Goal: Task Accomplishment & Management: Manage account settings

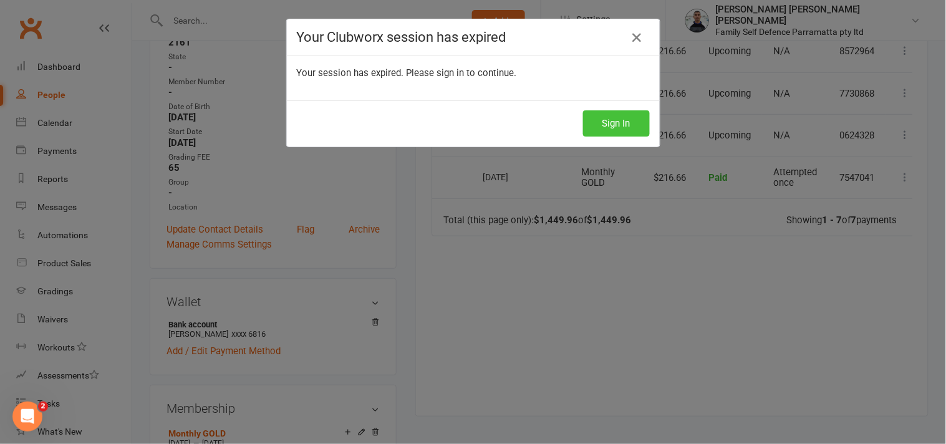
scroll to position [0, 17]
click at [618, 120] on button "Sign In" at bounding box center [616, 123] width 67 height 26
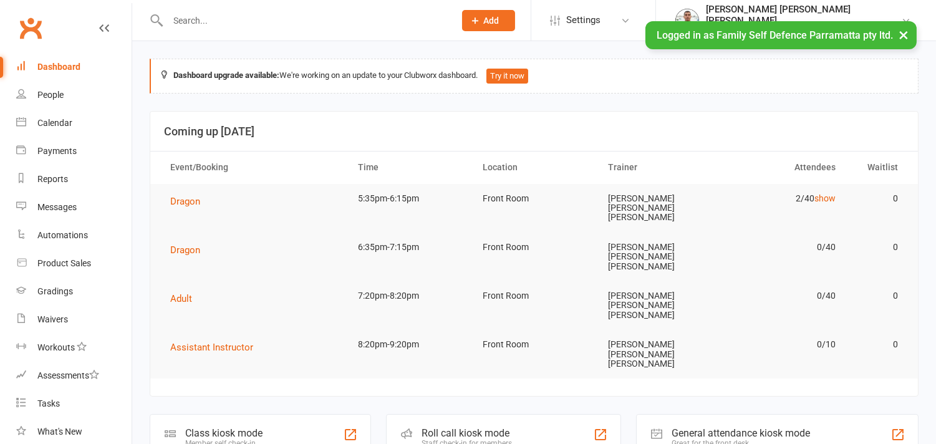
click at [224, 26] on input "text" at bounding box center [305, 20] width 282 height 17
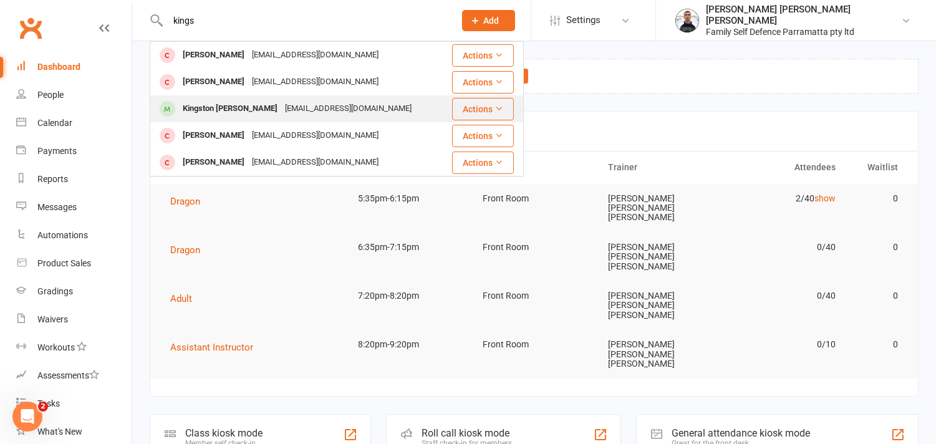
type input "kings"
click at [219, 103] on div "Kingston [PERSON_NAME]" at bounding box center [230, 109] width 102 height 18
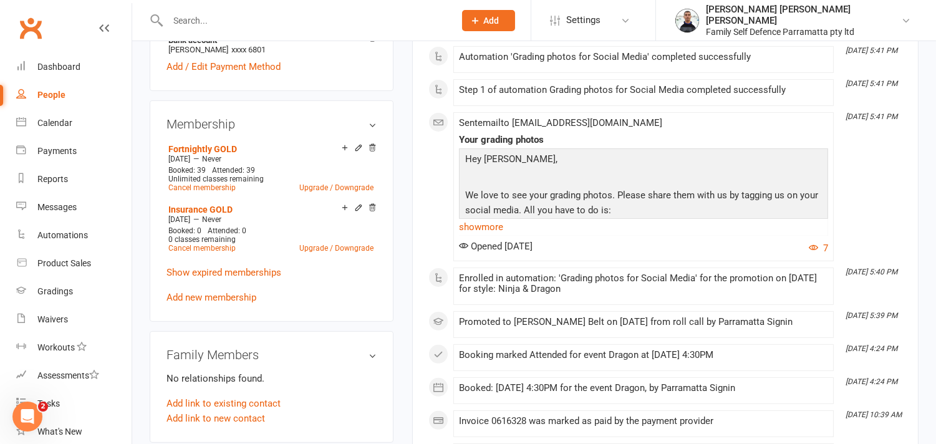
scroll to position [693, 0]
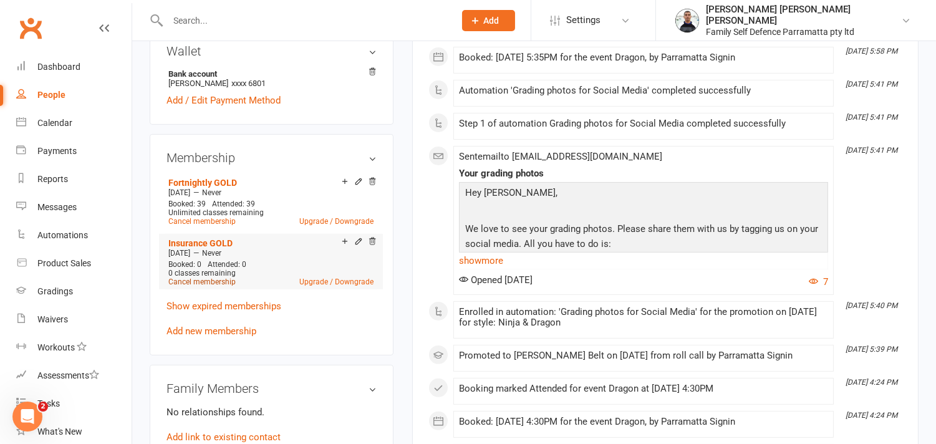
click at [224, 277] on link "Cancel membership" at bounding box center [201, 281] width 67 height 9
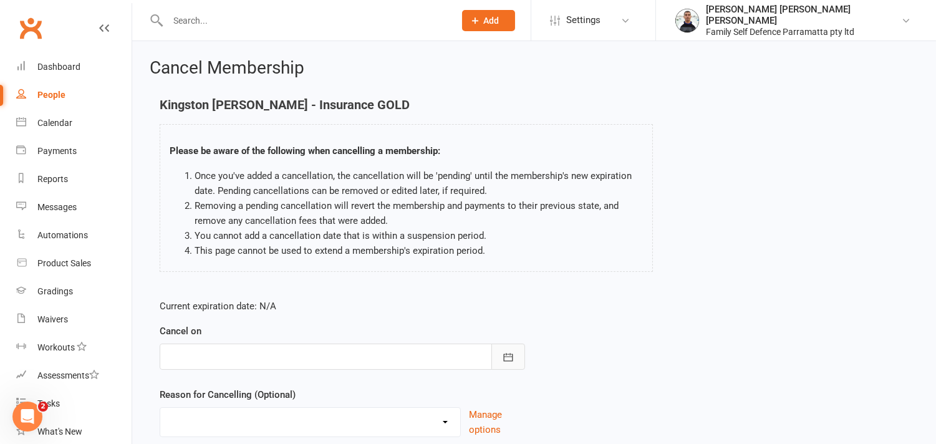
click at [503, 360] on icon "button" at bounding box center [507, 357] width 9 height 8
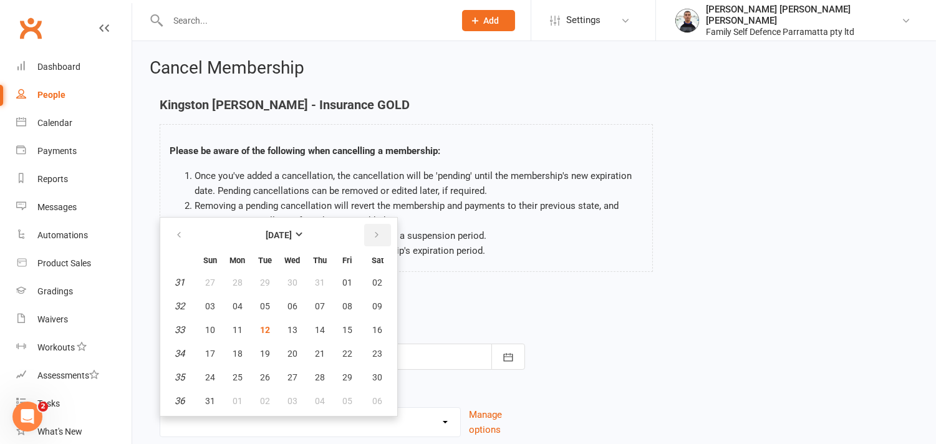
click at [372, 236] on icon "button" at bounding box center [376, 235] width 9 height 10
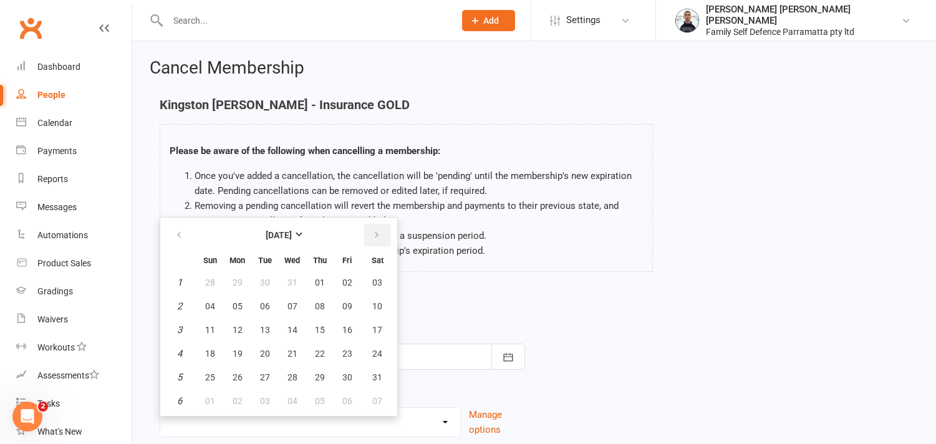
click at [372, 236] on icon "button" at bounding box center [376, 235] width 9 height 10
click at [262, 372] on span "31" at bounding box center [265, 377] width 10 height 10
type input "[DATE]"
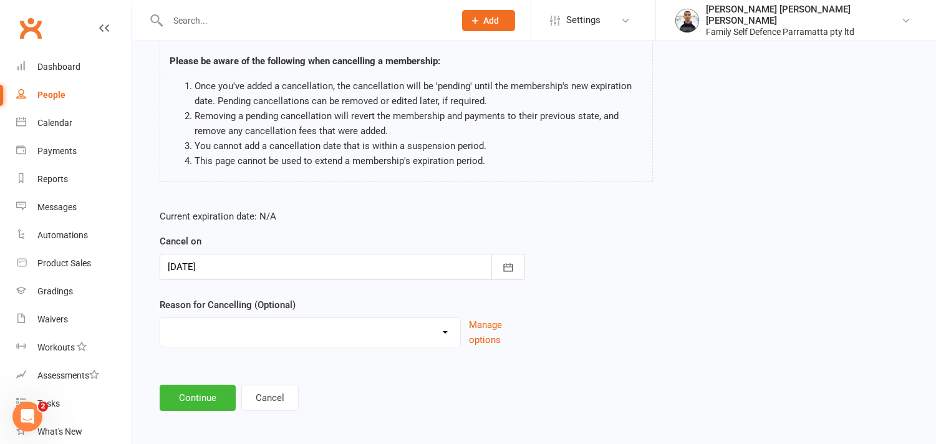
scroll to position [95, 0]
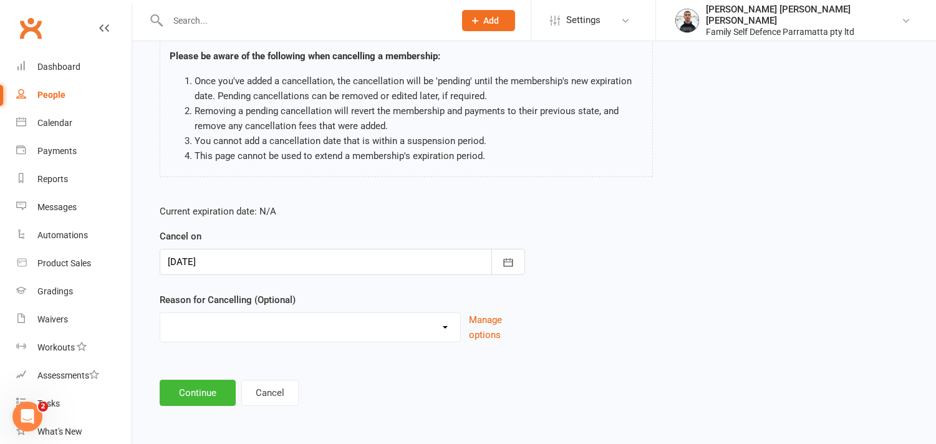
click at [234, 332] on select "Other reason" at bounding box center [310, 325] width 300 height 25
select select "0"
click at [160, 313] on select "Other reason" at bounding box center [310, 325] width 300 height 25
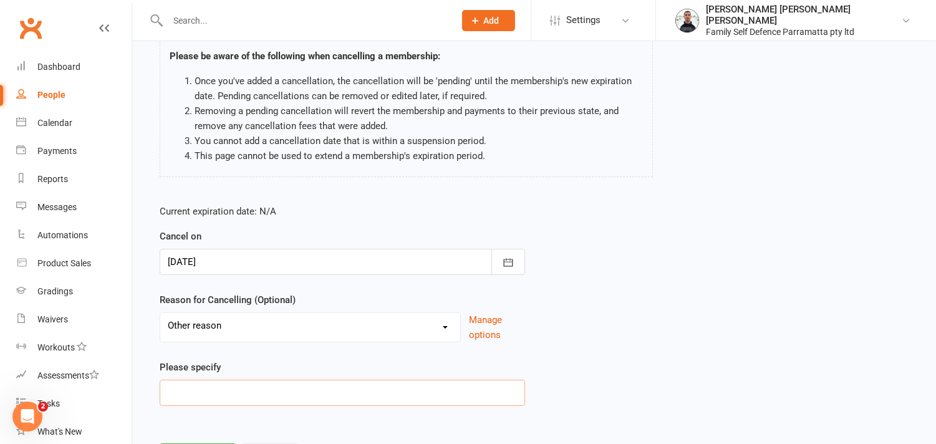
click at [213, 391] on input at bounding box center [342, 393] width 365 height 26
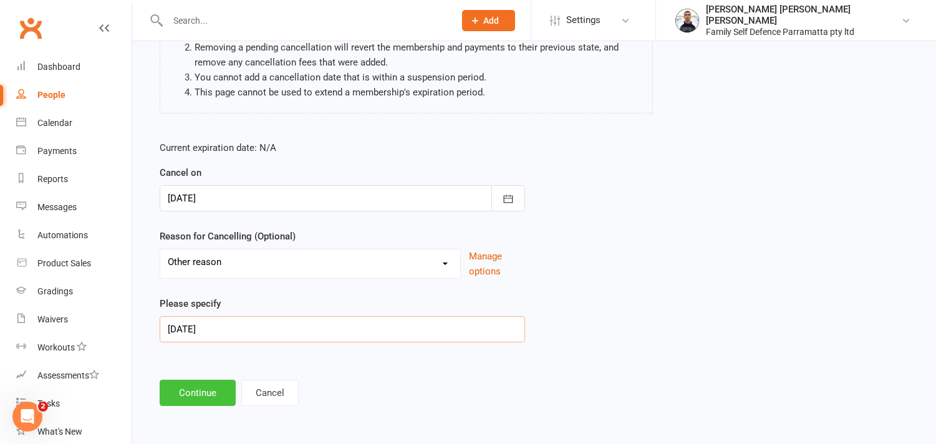
type input "[DATE]"
click at [211, 393] on button "Continue" at bounding box center [198, 393] width 76 height 26
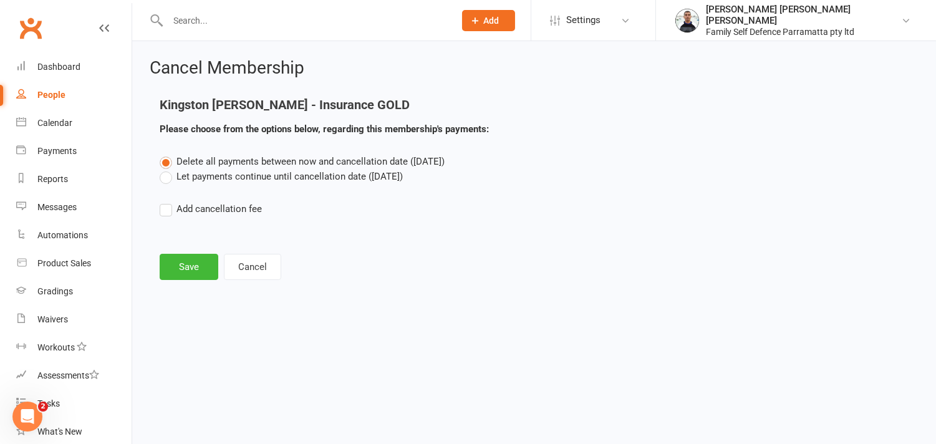
scroll to position [0, 0]
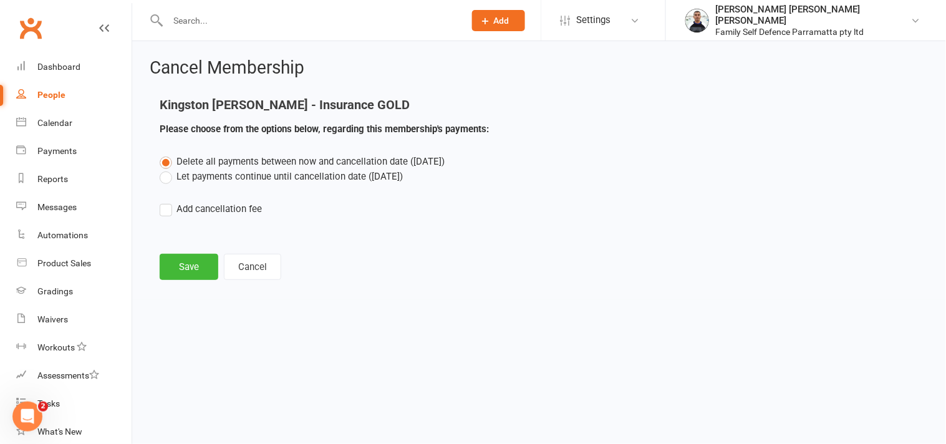
click at [161, 181] on label "Let payments continue until cancellation date ([DATE])" at bounding box center [281, 176] width 243 height 15
click at [161, 169] on input "Let payments continue until cancellation date ([DATE])" at bounding box center [164, 169] width 8 height 0
click at [185, 266] on button "Save" at bounding box center [189, 267] width 59 height 26
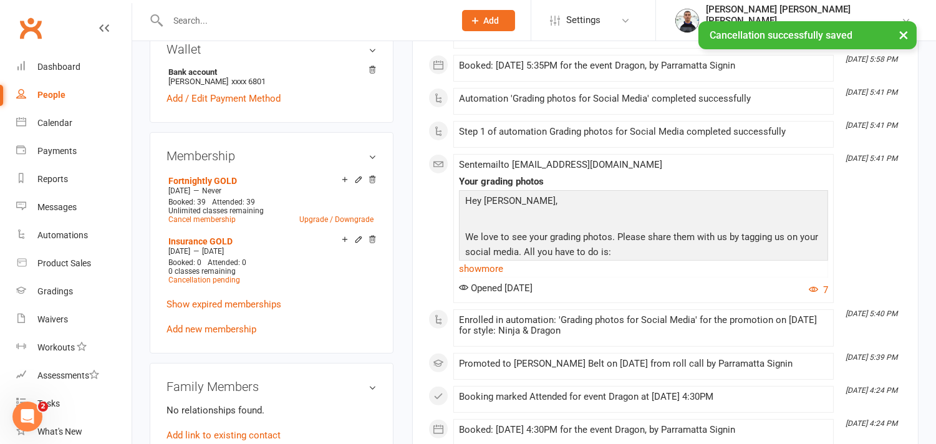
scroll to position [762, 0]
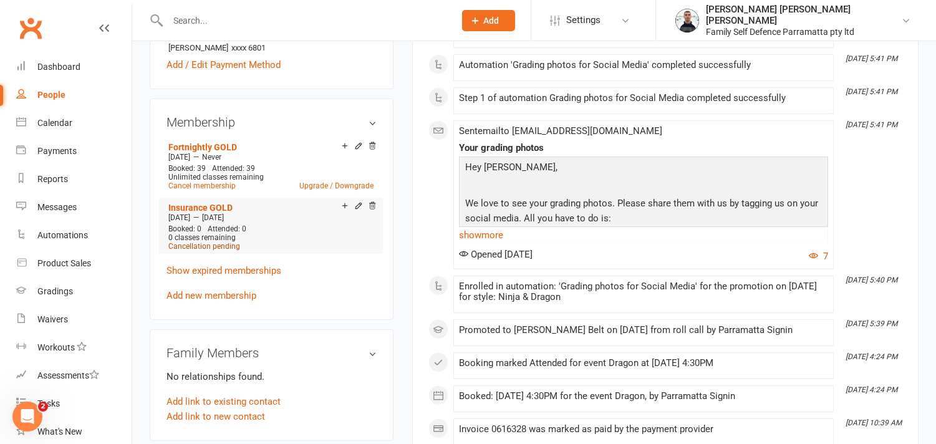
click at [224, 242] on span "Cancellation pending" at bounding box center [204, 246] width 72 height 9
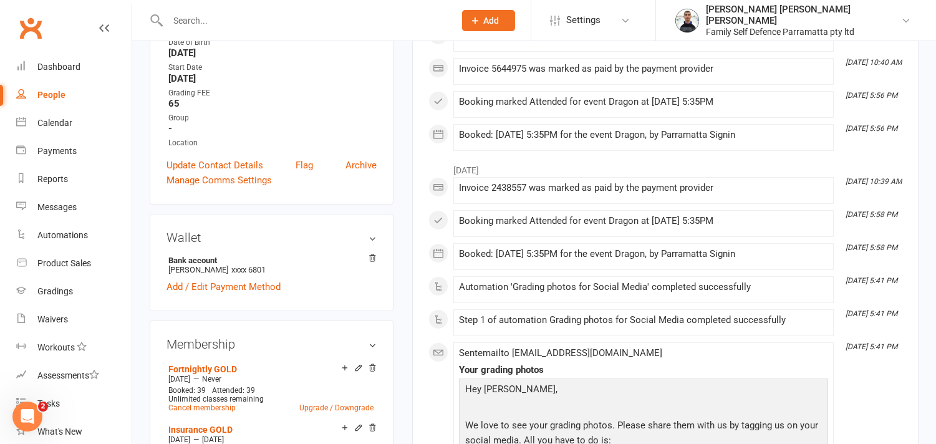
scroll to position [623, 0]
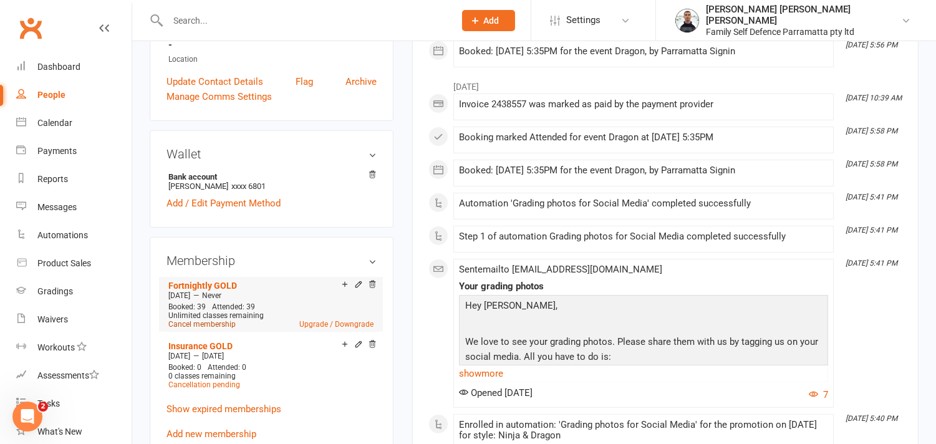
click at [211, 320] on link "Cancel membership" at bounding box center [201, 324] width 67 height 9
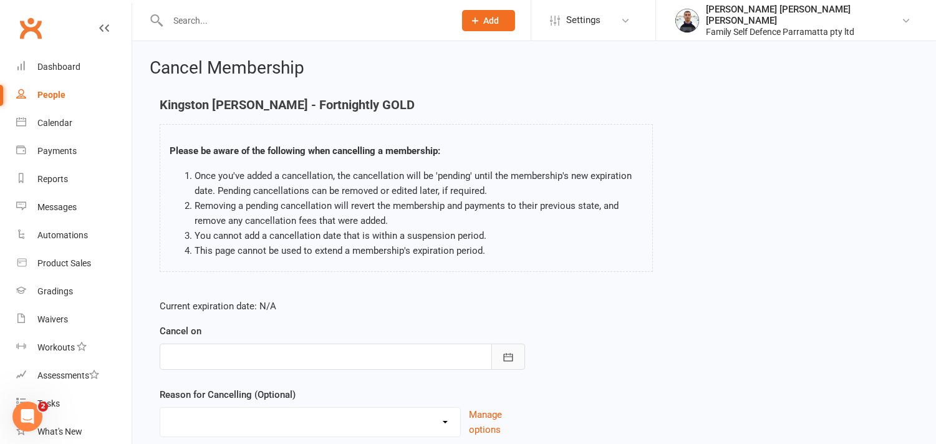
click at [504, 365] on button "button" at bounding box center [508, 356] width 34 height 26
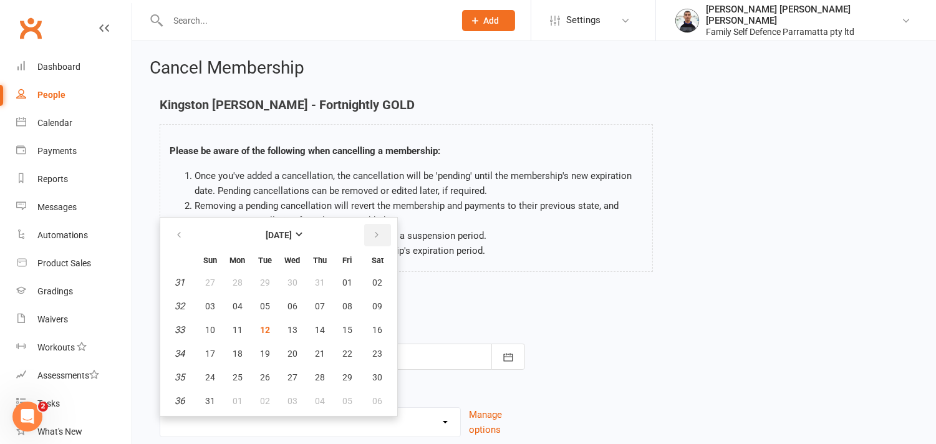
click at [372, 233] on icon "button" at bounding box center [376, 235] width 9 height 10
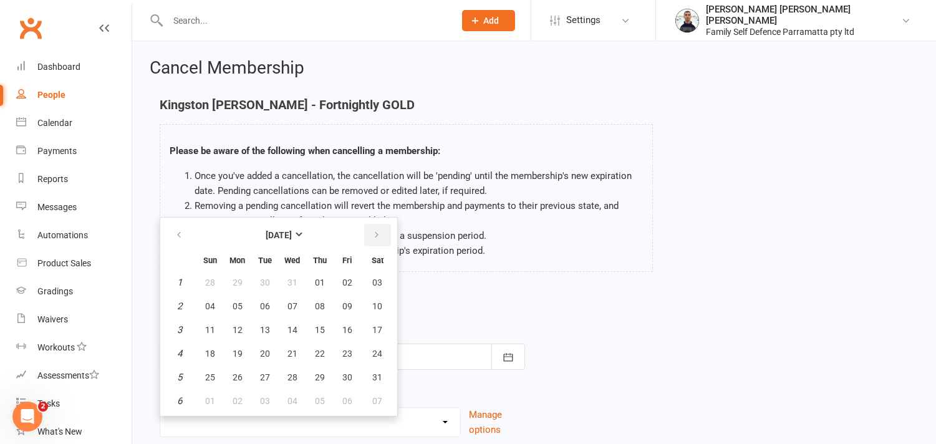
click at [372, 233] on icon "button" at bounding box center [376, 235] width 9 height 10
click at [264, 372] on span "31" at bounding box center [265, 377] width 10 height 10
type input "[DATE]"
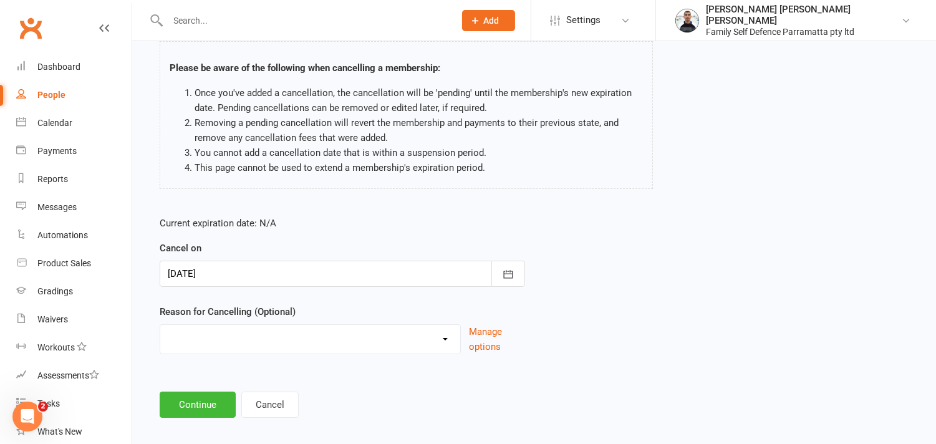
scroll to position [95, 0]
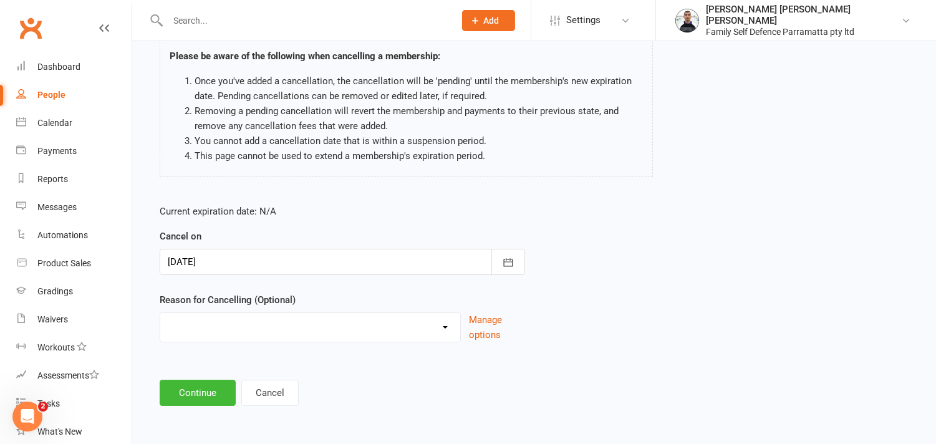
click at [231, 333] on select "Other reason" at bounding box center [310, 325] width 300 height 25
select select "0"
click at [160, 313] on select "Other reason" at bounding box center [310, 325] width 300 height 25
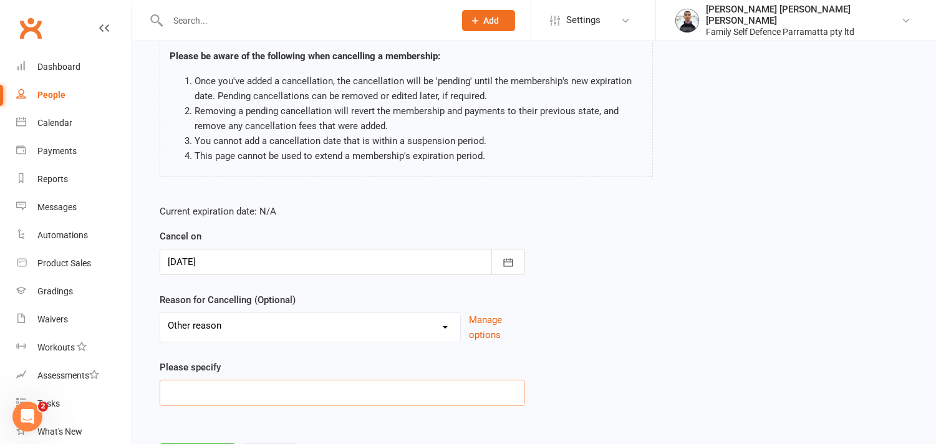
click at [199, 385] on input at bounding box center [342, 393] width 365 height 26
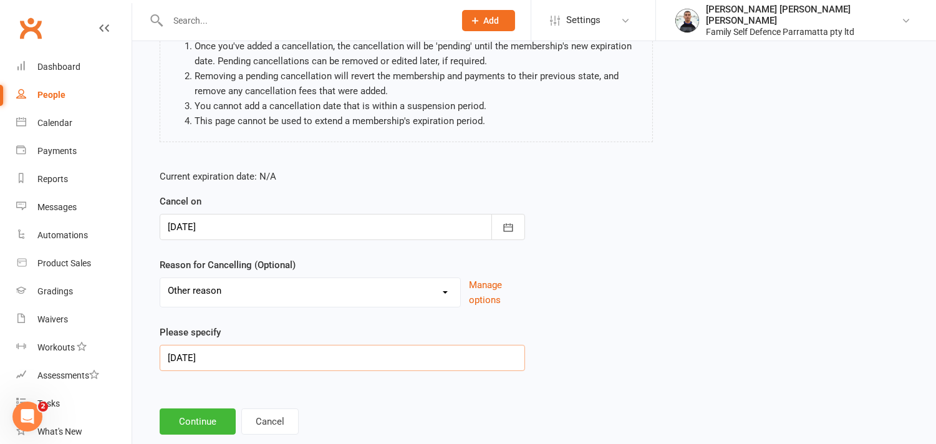
scroll to position [158, 0]
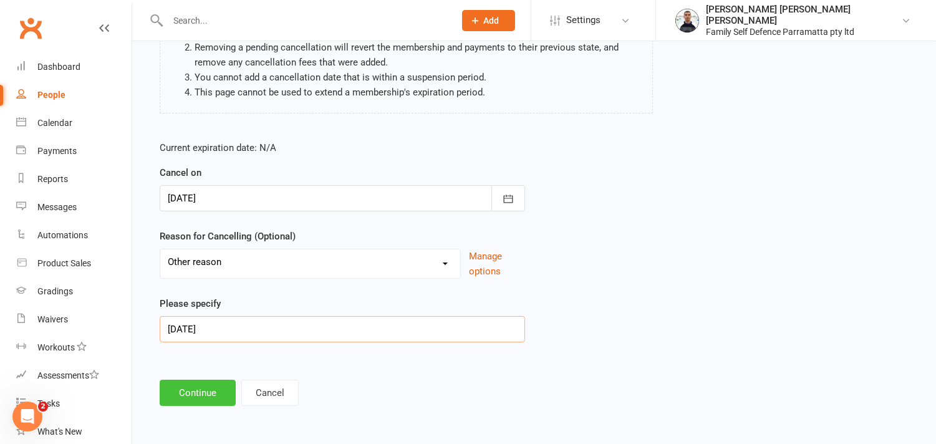
type input "[DATE]"
click at [189, 393] on button "Continue" at bounding box center [198, 393] width 76 height 26
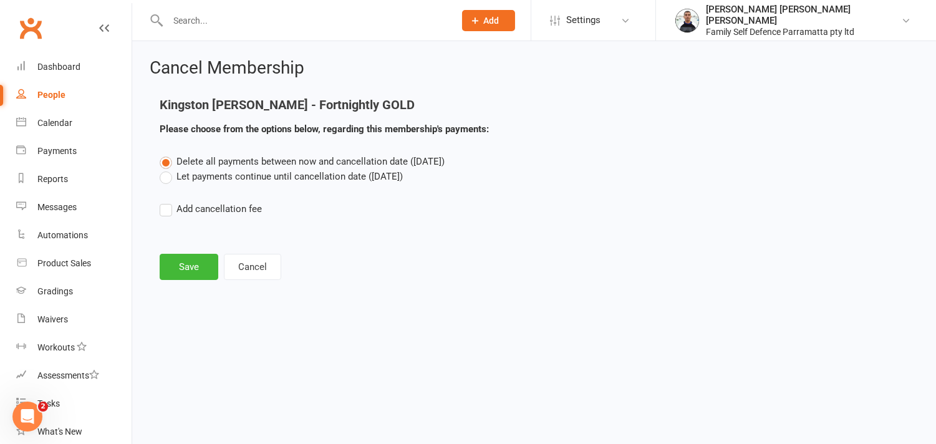
scroll to position [0, 0]
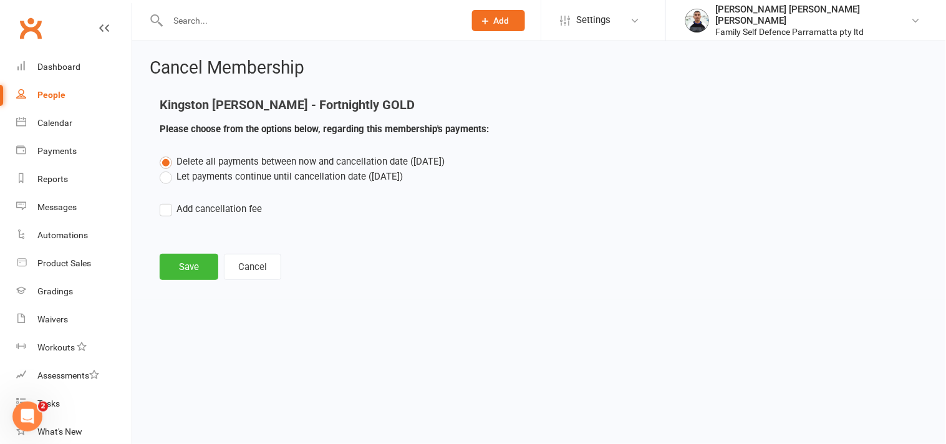
click at [168, 173] on label "Let payments continue until cancellation date ([DATE])" at bounding box center [281, 176] width 243 height 15
click at [168, 169] on input "Let payments continue until cancellation date ([DATE])" at bounding box center [164, 169] width 8 height 0
click at [188, 275] on button "Save" at bounding box center [189, 267] width 59 height 26
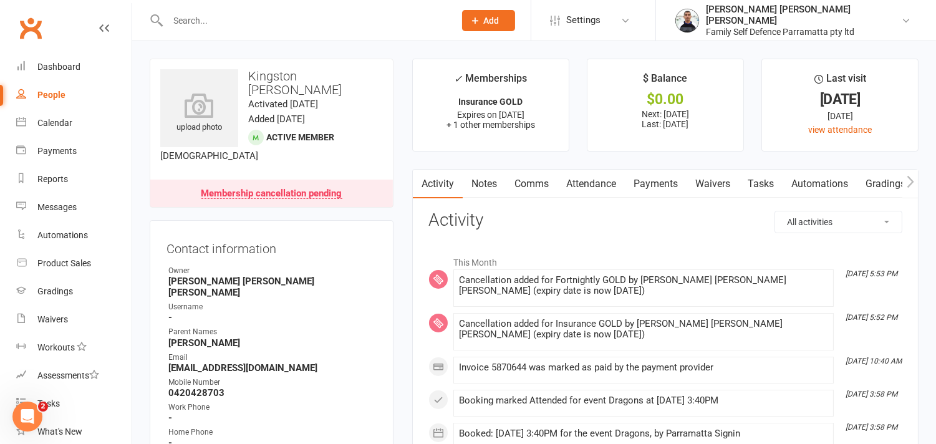
click at [664, 181] on link "Payments" at bounding box center [656, 184] width 62 height 29
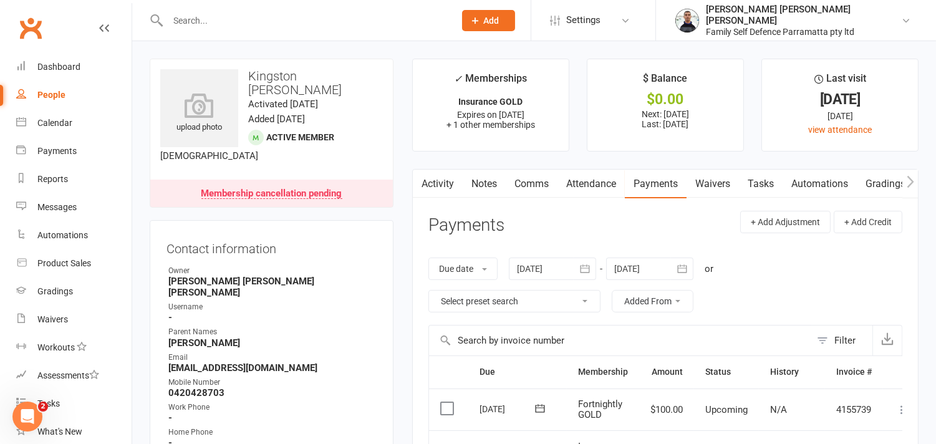
click at [684, 272] on icon "button" at bounding box center [682, 268] width 12 height 12
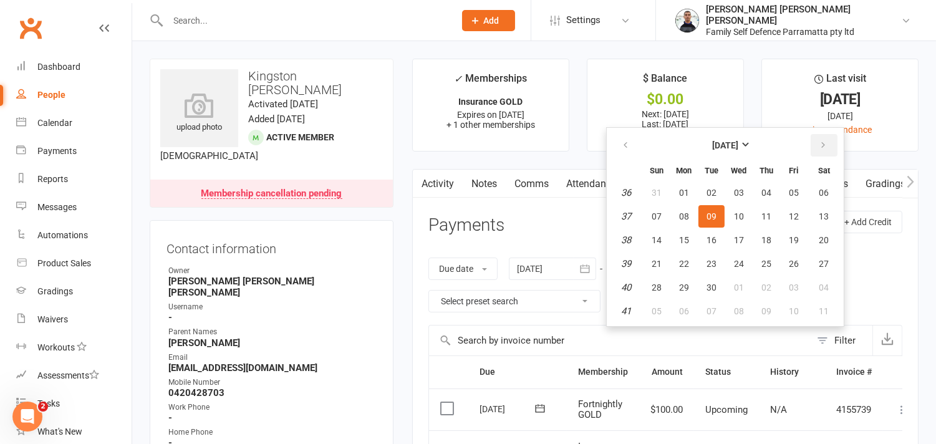
click at [820, 143] on icon "button" at bounding box center [822, 145] width 9 height 10
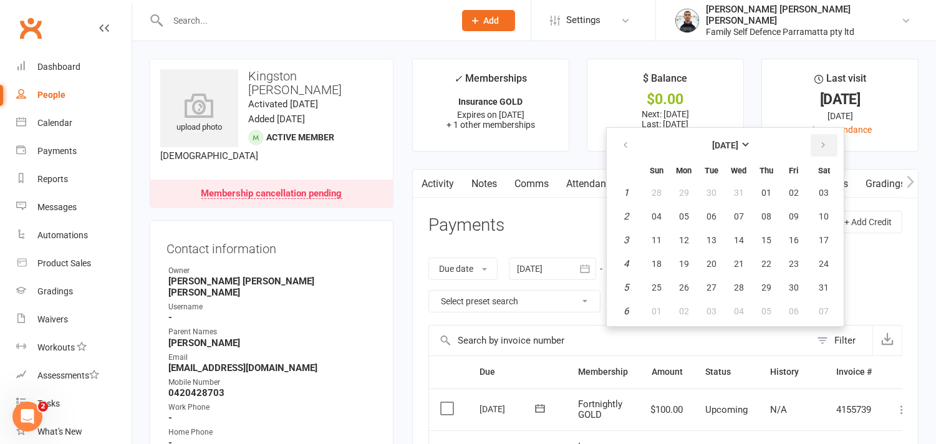
click at [820, 143] on icon "button" at bounding box center [822, 145] width 9 height 10
click at [819, 188] on span "06" at bounding box center [824, 193] width 10 height 10
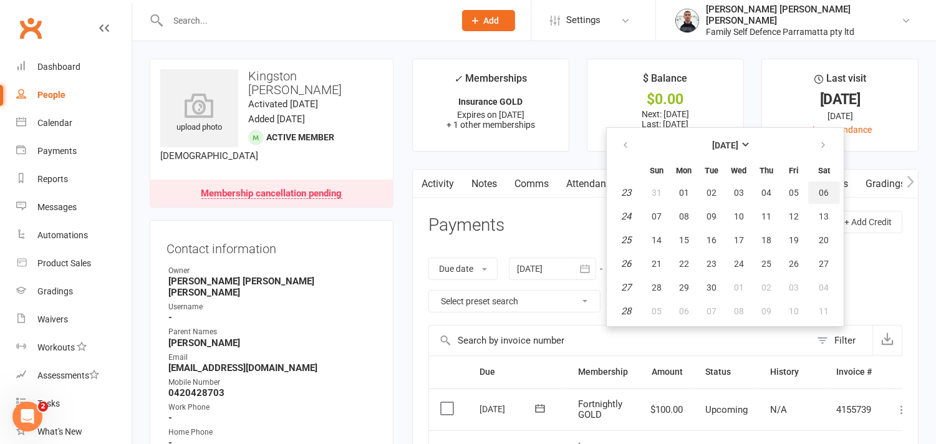
type input "[DATE]"
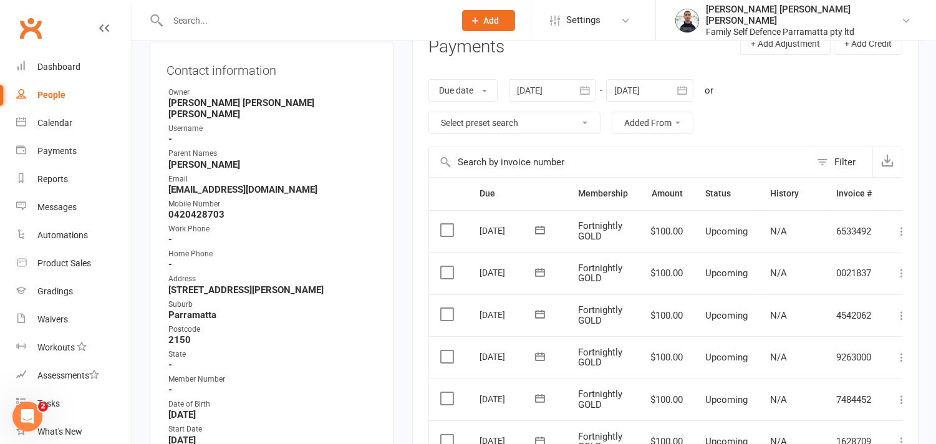
scroll to position [138, 0]
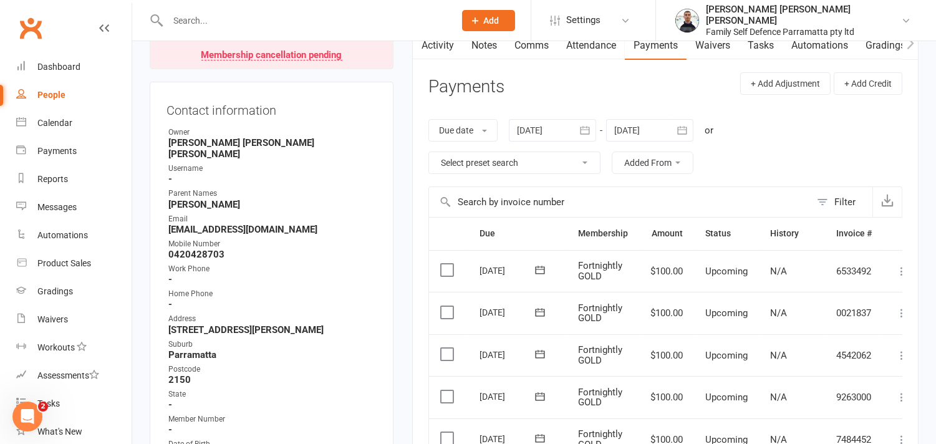
click at [597, 77] on header "Payments + Add Adjustment + Add Credit" at bounding box center [665, 89] width 474 height 34
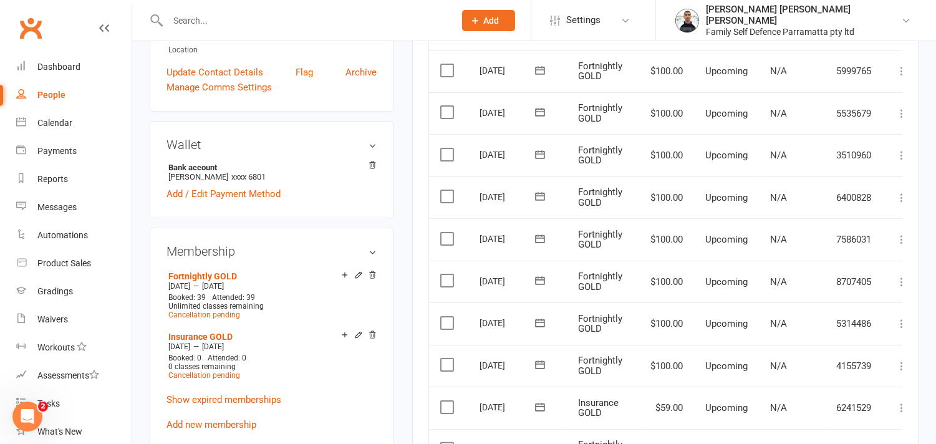
scroll to position [693, 0]
